Goal: Task Accomplishment & Management: Manage account settings

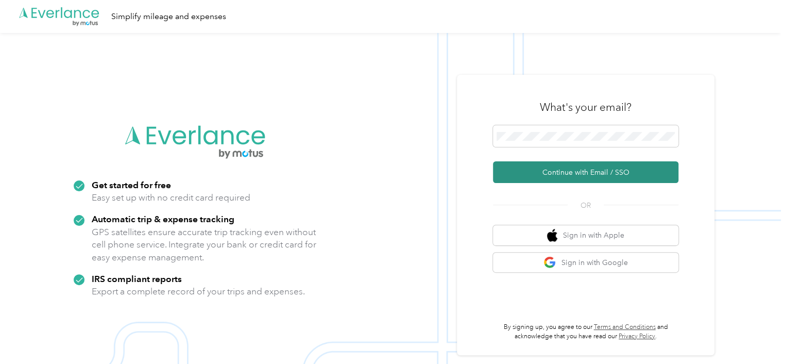
click at [558, 171] on button "Continue with Email / SSO" at bounding box center [586, 172] width 186 height 22
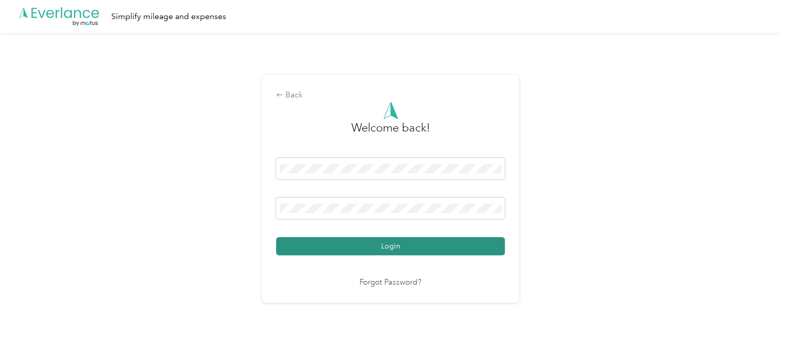
click at [358, 248] on button "Login" at bounding box center [390, 246] width 229 height 18
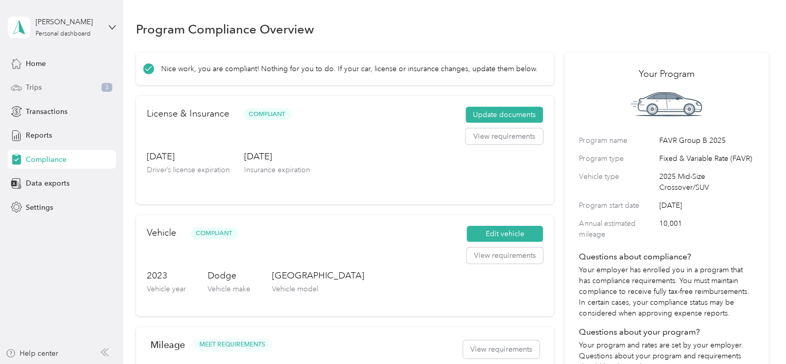
click at [64, 88] on div "Trips 3" at bounding box center [62, 87] width 108 height 19
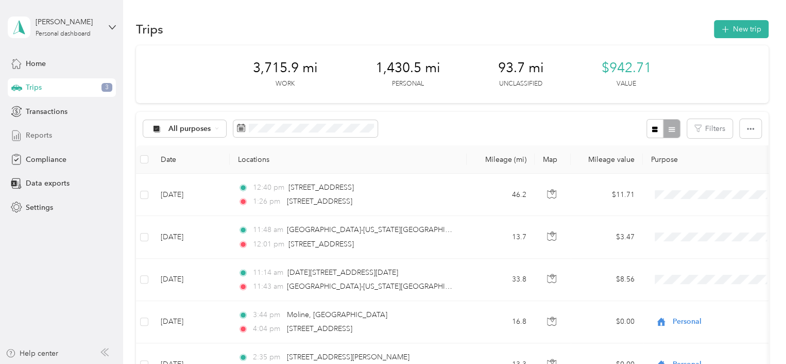
click at [46, 133] on span "Reports" at bounding box center [39, 135] width 26 height 11
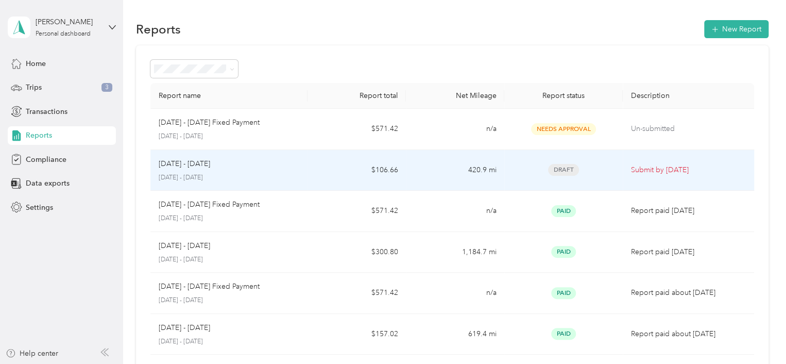
click at [586, 169] on div "Draft" at bounding box center [564, 170] width 102 height 12
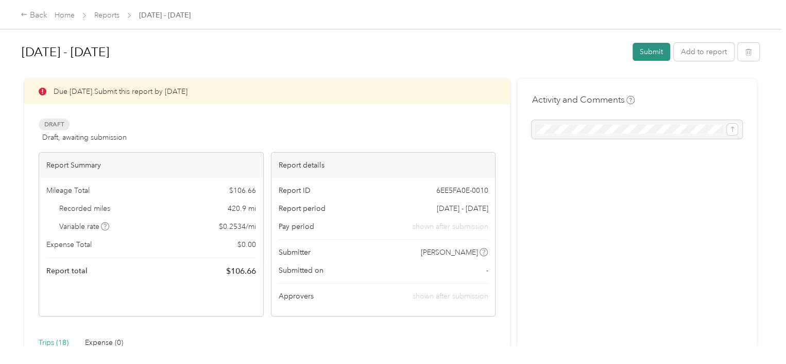
click at [644, 54] on button "Submit" at bounding box center [652, 52] width 38 height 18
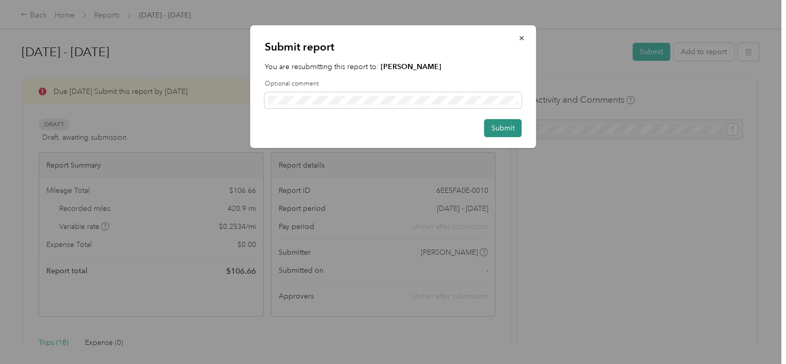
click at [497, 133] on button "Submit" at bounding box center [503, 128] width 38 height 18
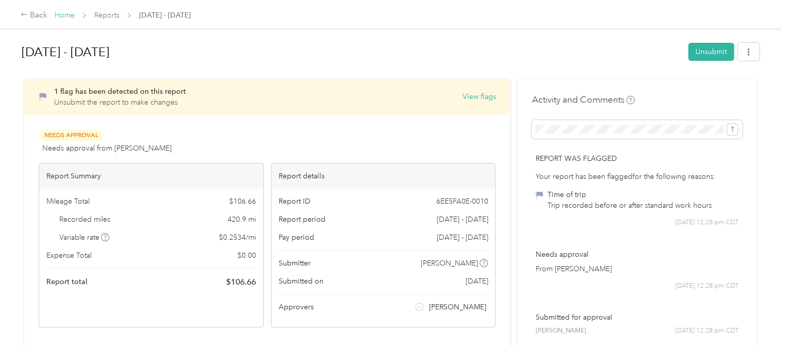
click at [74, 16] on link "Home" at bounding box center [65, 15] width 20 height 9
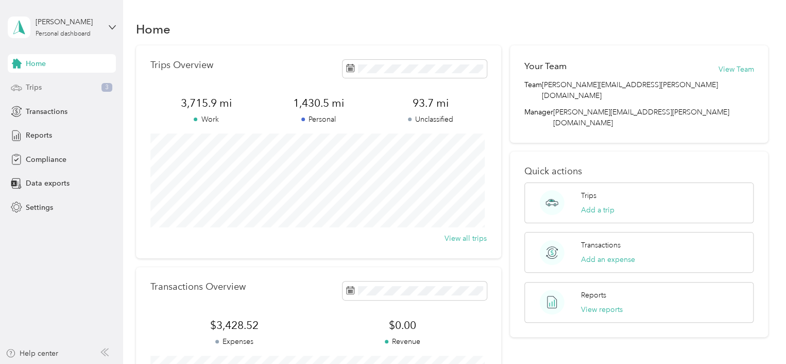
click at [68, 87] on div "Trips 3" at bounding box center [62, 87] width 108 height 19
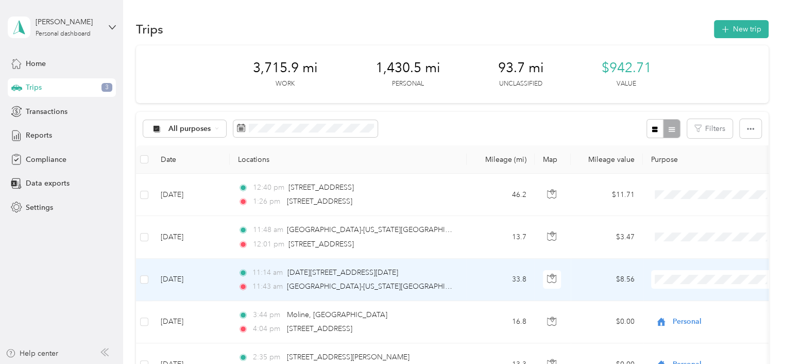
scroll to position [52, 0]
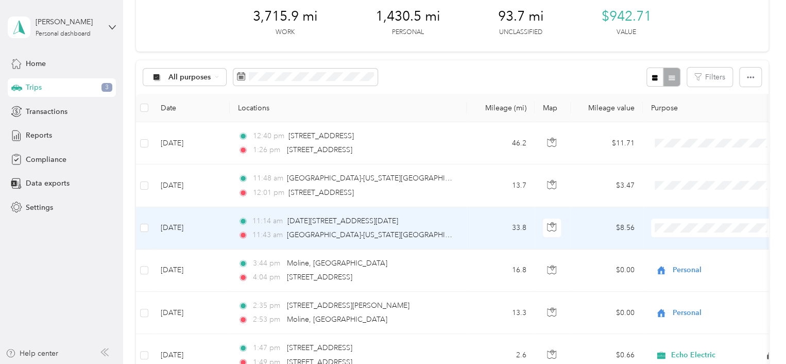
click at [684, 243] on span "Echo Electric" at bounding box center [724, 246] width 95 height 11
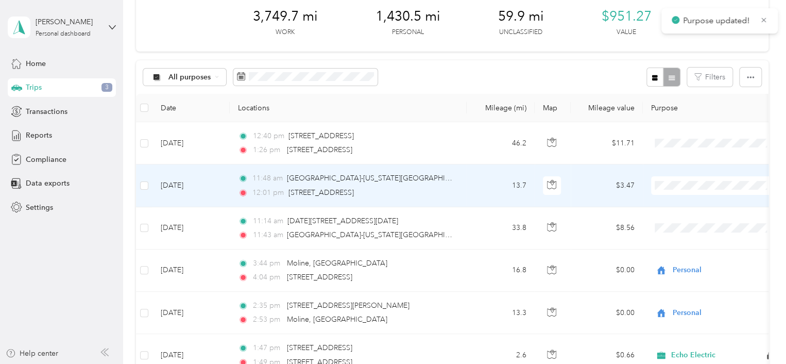
click at [684, 202] on span "Echo Electric" at bounding box center [724, 204] width 95 height 11
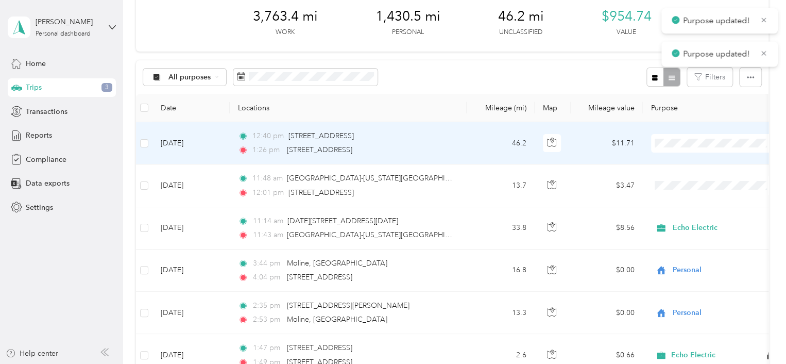
click at [680, 160] on span "Echo Electric" at bounding box center [724, 162] width 95 height 11
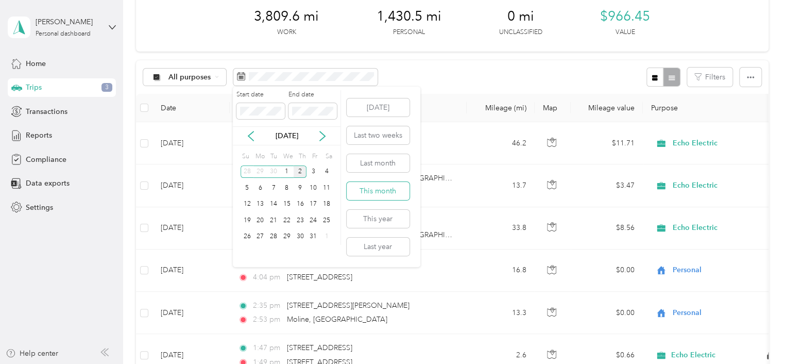
click at [374, 189] on button "This month" at bounding box center [378, 191] width 63 height 18
